Goal: Transaction & Acquisition: Purchase product/service

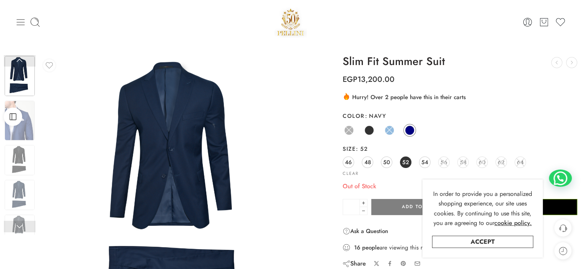
click at [18, 21] on icon at bounding box center [20, 22] width 11 height 11
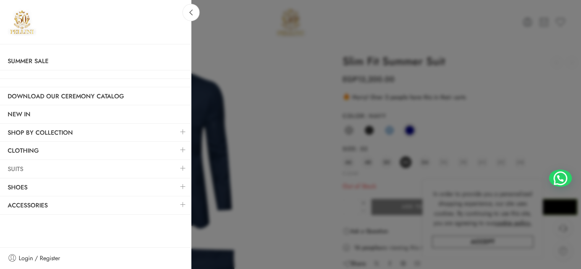
click at [24, 169] on link "Suits" at bounding box center [95, 169] width 191 height 18
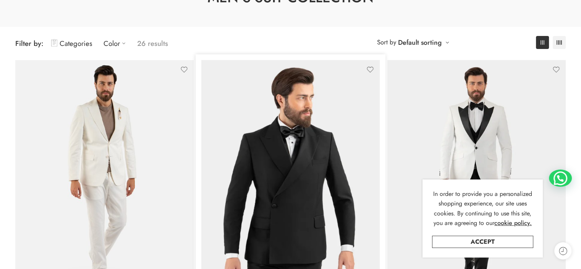
scroll to position [76, 0]
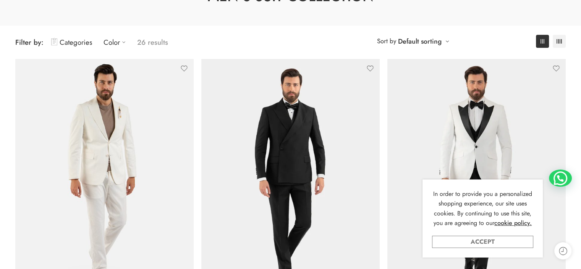
click at [506, 242] on link "Accept" at bounding box center [482, 241] width 101 height 12
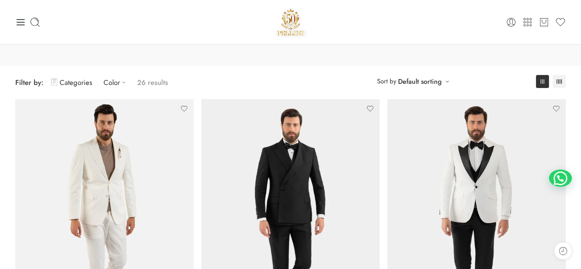
scroll to position [0, 0]
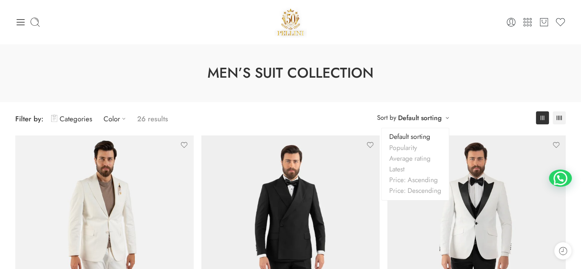
click at [436, 115] on link "Default sorting" at bounding box center [420, 117] width 44 height 11
click at [413, 180] on link "Price: Ascending" at bounding box center [415, 179] width 67 height 11
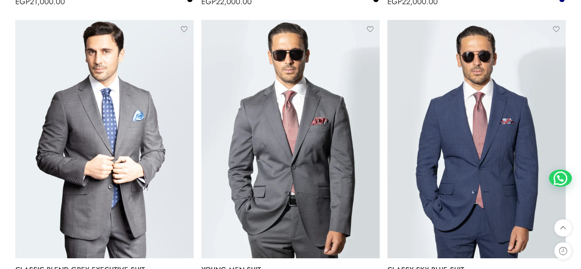
scroll to position [1550, 0]
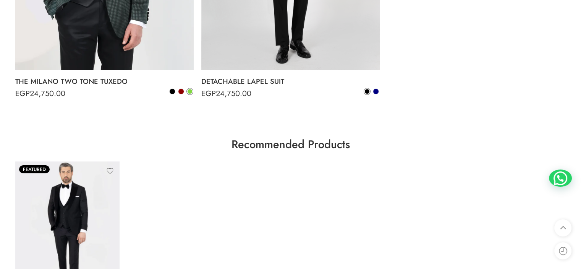
drag, startPoint x: 573, startPoint y: 35, endPoint x: 569, endPoint y: 30, distance: 6.6
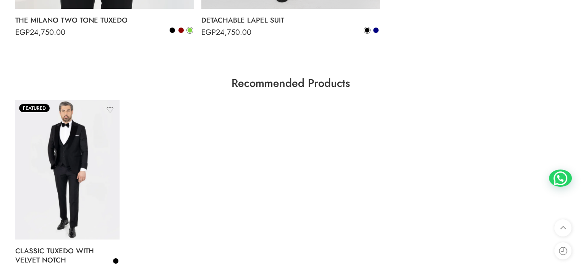
scroll to position [2696, 0]
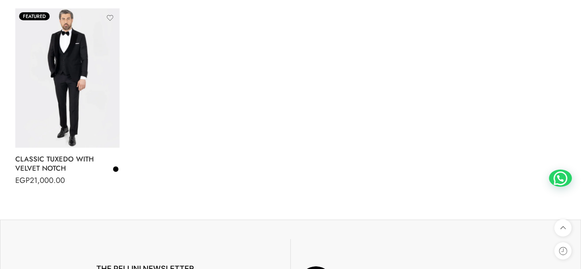
drag, startPoint x: 552, startPoint y: 21, endPoint x: 541, endPoint y: 3, distance: 20.9
drag, startPoint x: 486, startPoint y: 40, endPoint x: 481, endPoint y: 41, distance: 4.4
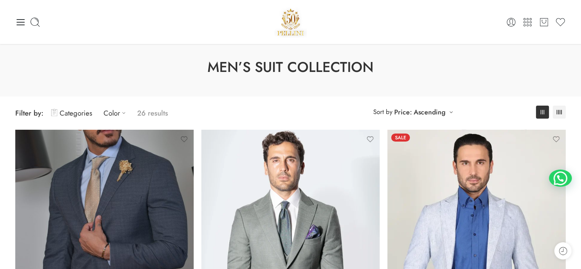
scroll to position [2, 0]
